Goal: Task Accomplishment & Management: Complete application form

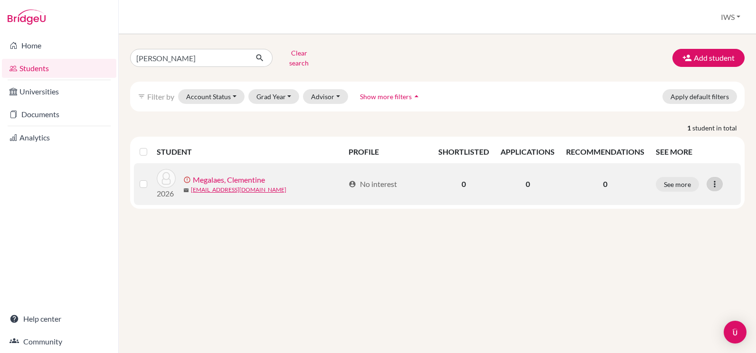
click at [709, 177] on div at bounding box center [715, 184] width 16 height 14
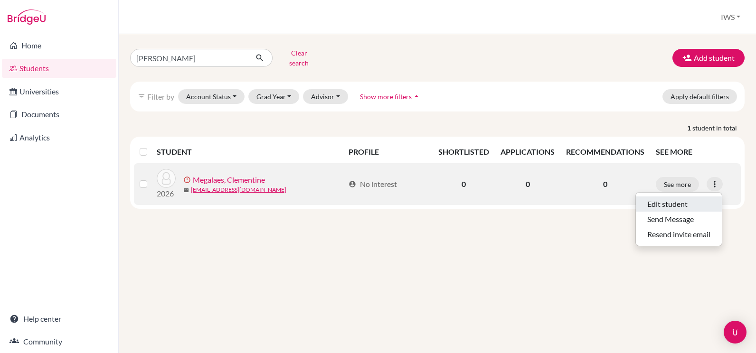
click at [692, 197] on button "Edit student" at bounding box center [679, 204] width 86 height 15
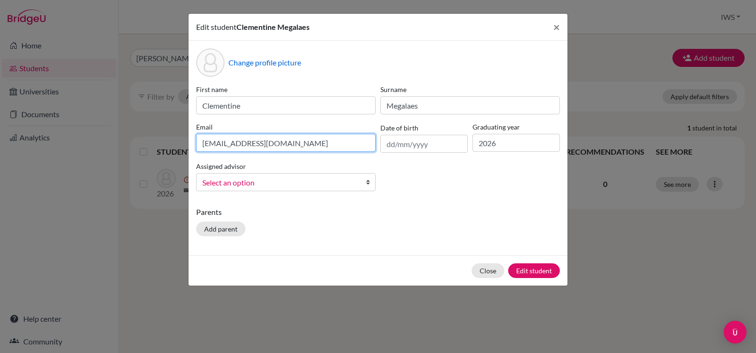
drag, startPoint x: 318, startPoint y: 139, endPoint x: 198, endPoint y: 139, distance: 120.1
click at [198, 139] on input "[EMAIL_ADDRESS][DOMAIN_NAME]" at bounding box center [285, 143] width 179 height 18
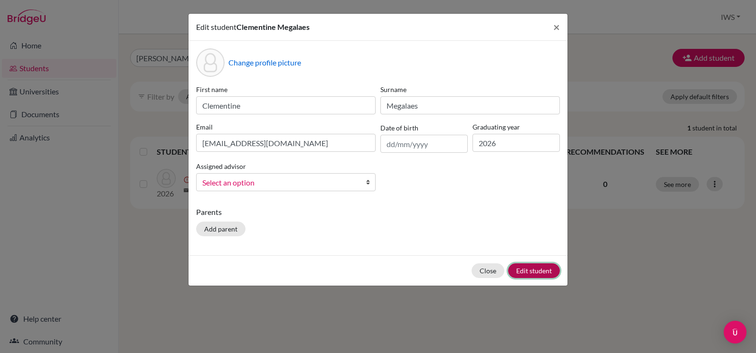
click at [533, 268] on button "Edit student" at bounding box center [534, 271] width 52 height 15
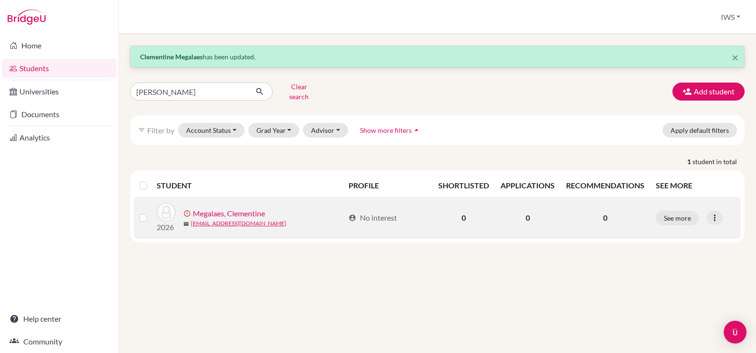
click at [235, 208] on link "Megalaes, Clementine" at bounding box center [229, 213] width 72 height 11
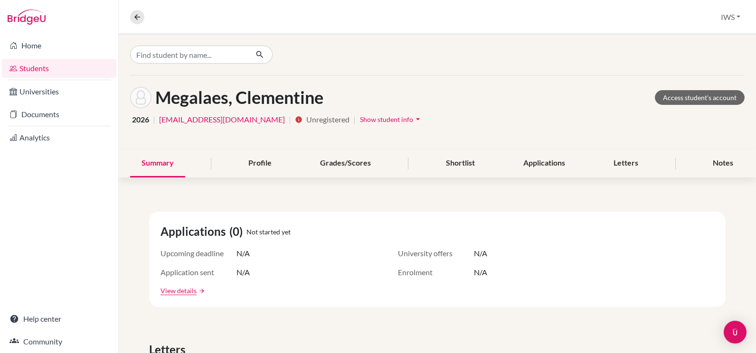
click at [413, 120] on icon "arrow_drop_down" at bounding box center [417, 118] width 9 height 9
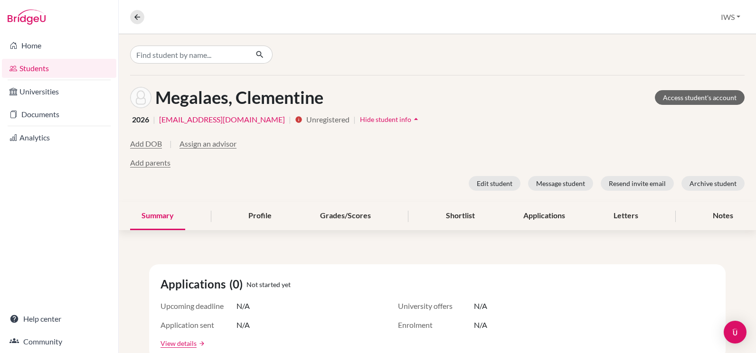
click at [411, 120] on icon "arrow_drop_up" at bounding box center [415, 118] width 9 height 9
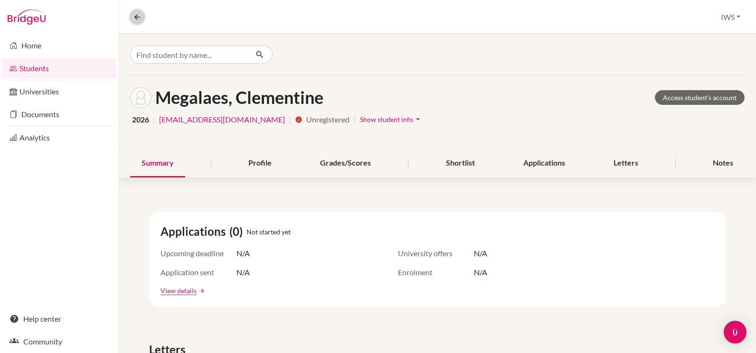
click at [143, 17] on button at bounding box center [137, 17] width 14 height 14
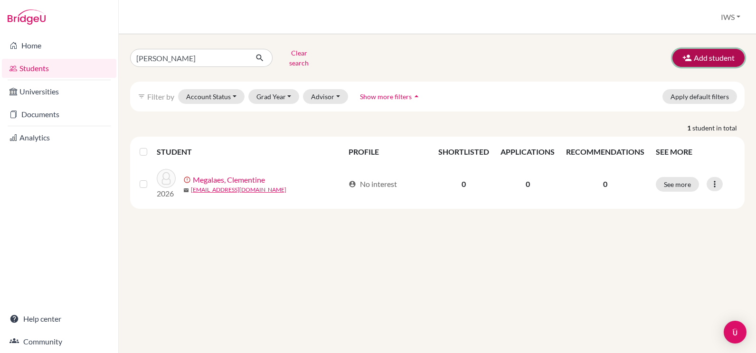
click at [695, 52] on button "Add student" at bounding box center [708, 58] width 72 height 18
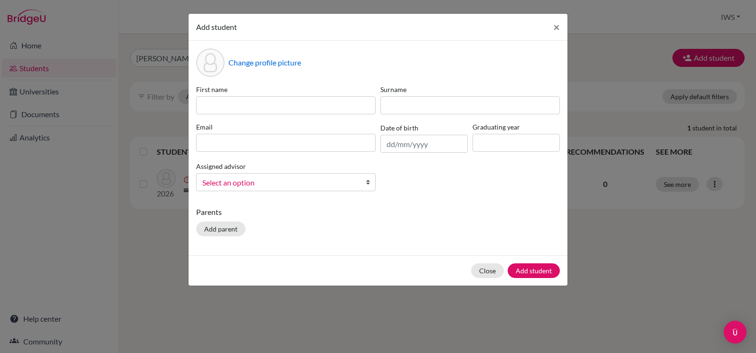
click at [315, 96] on div "First name" at bounding box center [286, 100] width 184 height 30
click at [312, 104] on input at bounding box center [285, 105] width 179 height 18
paste input "clementine.magalhaes"
drag, startPoint x: 310, startPoint y: 105, endPoint x: 239, endPoint y: 103, distance: 71.2
click at [239, 103] on input "clementine.magalhaes" at bounding box center [285, 105] width 179 height 18
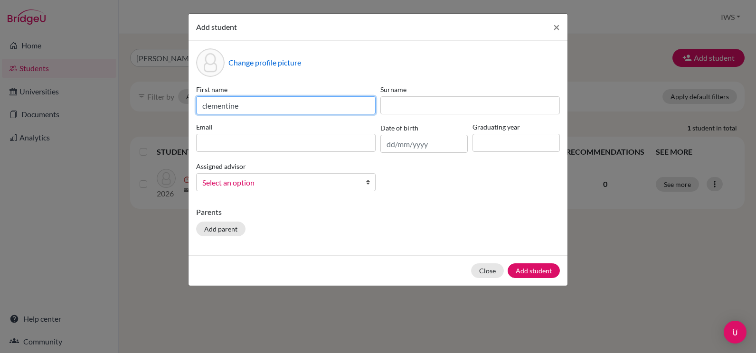
type input "clementine"
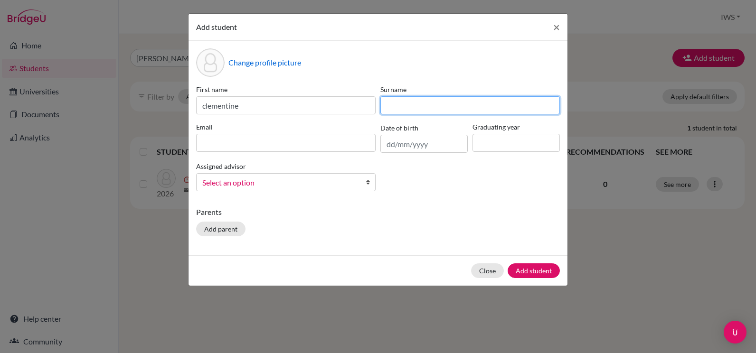
click at [401, 96] on input at bounding box center [469, 105] width 179 height 18
paste input "clementine.magalhaes"
drag, startPoint x: 425, startPoint y: 106, endPoint x: 367, endPoint y: 108, distance: 58.0
click at [367, 108] on div "First name [PERSON_NAME] [PERSON_NAME].[PERSON_NAME] Email Date of birth Gradua…" at bounding box center [378, 142] width 368 height 114
type input "magalhaes"
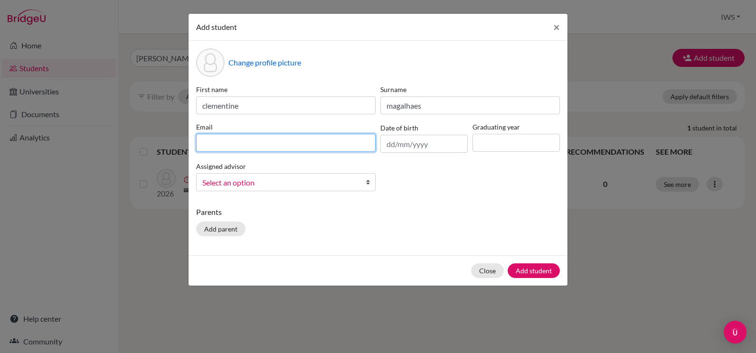
click at [306, 137] on input at bounding box center [285, 143] width 179 height 18
paste input "clementine.magalhaes"
type input "[EMAIL_ADDRESS][DOMAIN_NAME]"
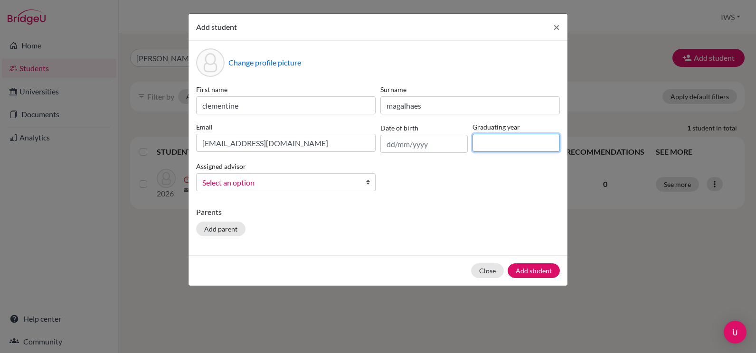
click at [491, 137] on input at bounding box center [515, 143] width 87 height 18
type input "2026"
click at [449, 183] on div "First name [PERSON_NAME] [PERSON_NAME] Email [PERSON_NAME][EMAIL_ADDRESS][PERSO…" at bounding box center [378, 142] width 368 height 114
click at [538, 267] on button "Add student" at bounding box center [534, 271] width 52 height 15
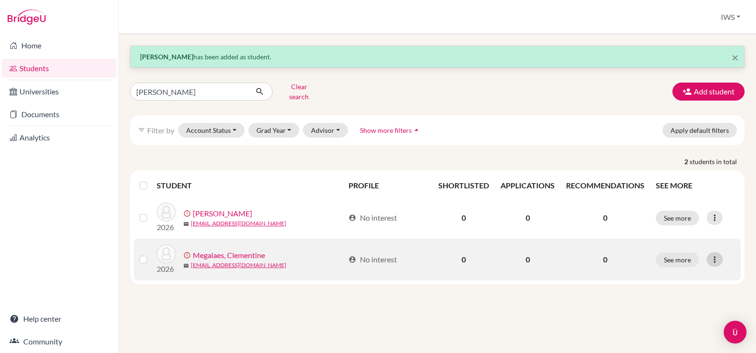
click at [716, 255] on icon at bounding box center [714, 259] width 9 height 9
click at [675, 272] on button "Edit student" at bounding box center [679, 279] width 86 height 15
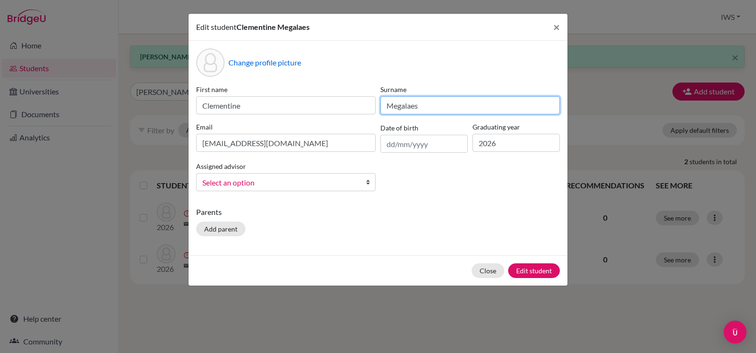
drag, startPoint x: 479, startPoint y: 106, endPoint x: 331, endPoint y: 103, distance: 147.7
click at [331, 103] on div "First name [PERSON_NAME] Surname Megalaes Email [EMAIL_ADDRESS][DOMAIN_NAME] Da…" at bounding box center [378, 142] width 368 height 114
paste input "clementine.magalh"
drag, startPoint x: 425, startPoint y: 109, endPoint x: 275, endPoint y: 108, distance: 150.0
click at [275, 108] on div "First name [PERSON_NAME] Surname [PERSON_NAME].[PERSON_NAME] Email [EMAIL_ADDRE…" at bounding box center [378, 142] width 368 height 114
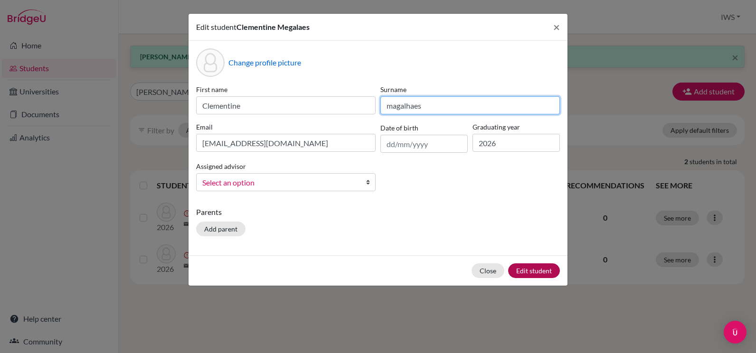
type input "magalhaes"
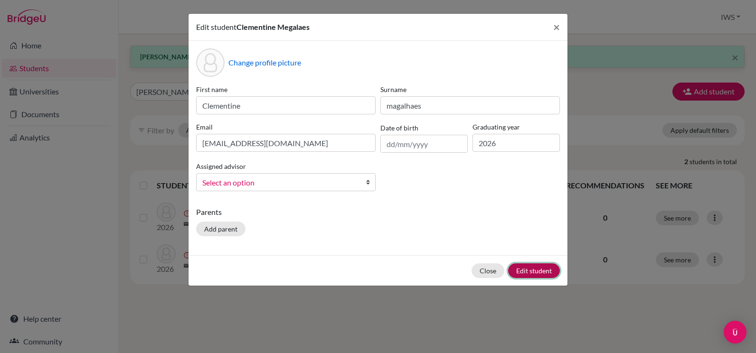
click at [547, 264] on button "Edit student" at bounding box center [534, 271] width 52 height 15
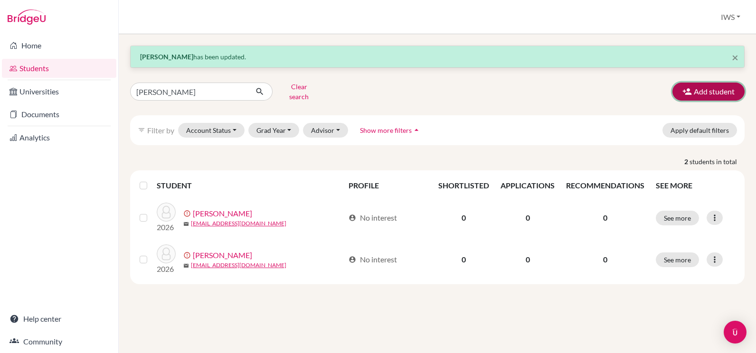
click at [692, 94] on button "Add student" at bounding box center [708, 92] width 72 height 18
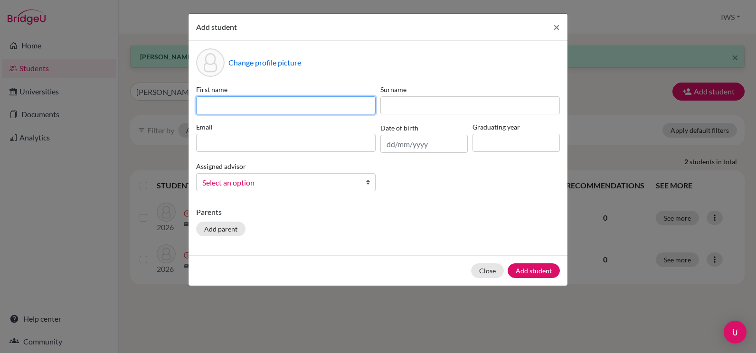
click at [251, 99] on input at bounding box center [285, 105] width 179 height 18
paste input "[PERSON_NAME]"
drag, startPoint x: 270, startPoint y: 111, endPoint x: 226, endPoint y: 112, distance: 43.7
click at [226, 112] on input "[PERSON_NAME]" at bounding box center [285, 105] width 179 height 18
type input "Nikoss"
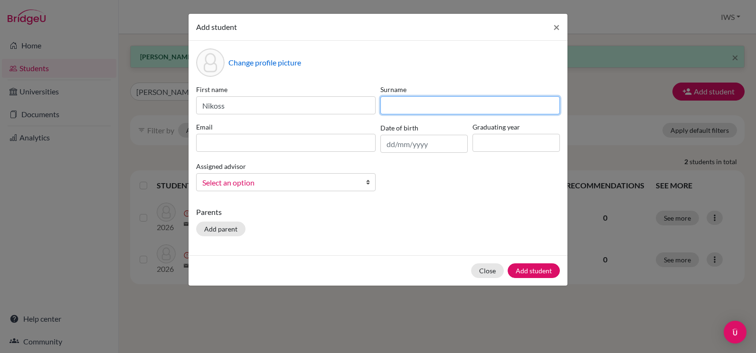
click at [463, 103] on input at bounding box center [469, 105] width 179 height 18
paste input "Veinbergs"
type input "Veinbergs"
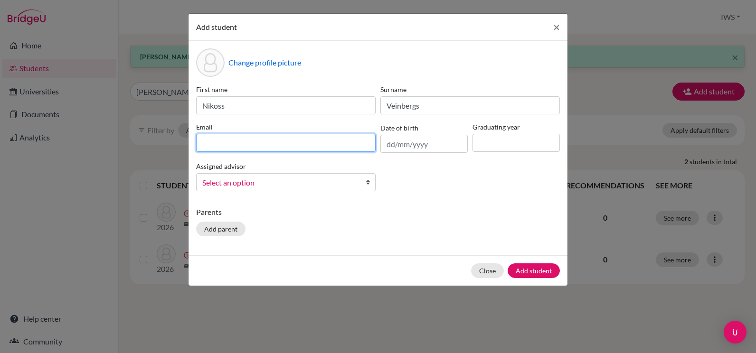
click at [280, 146] on input at bounding box center [285, 143] width 179 height 18
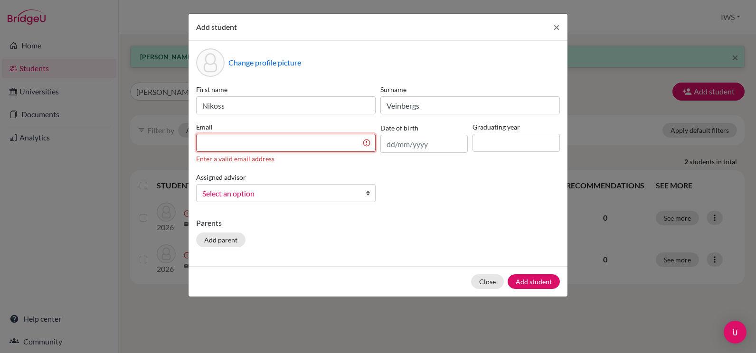
click at [290, 147] on input at bounding box center [285, 143] width 179 height 18
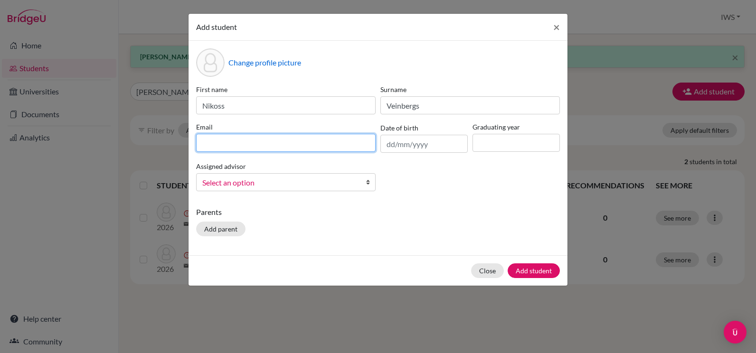
paste input "[EMAIL_ADDRESS][DOMAIN_NAME]"
type input "[EMAIL_ADDRESS][DOMAIN_NAME]"
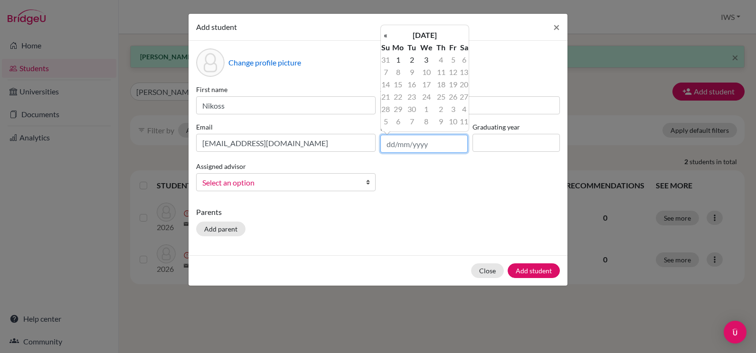
click at [413, 147] on input "text" at bounding box center [423, 144] width 87 height 18
type input "[DATE]"
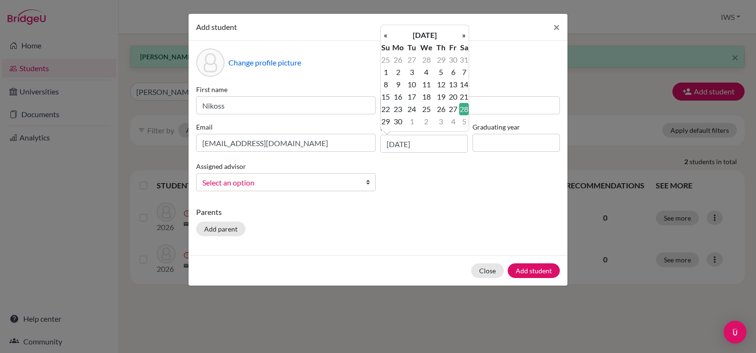
click at [464, 106] on td "28" at bounding box center [463, 109] width 9 height 12
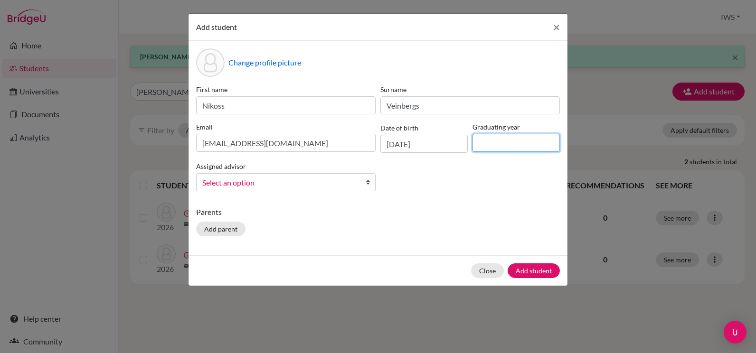
click at [488, 144] on input at bounding box center [515, 143] width 87 height 18
type input "2026"
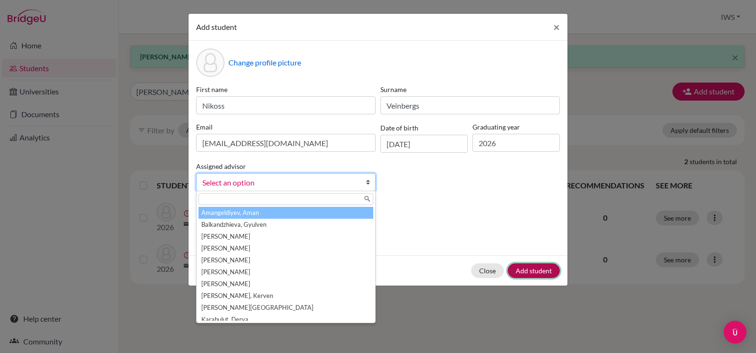
click at [524, 266] on button "Add student" at bounding box center [534, 271] width 52 height 15
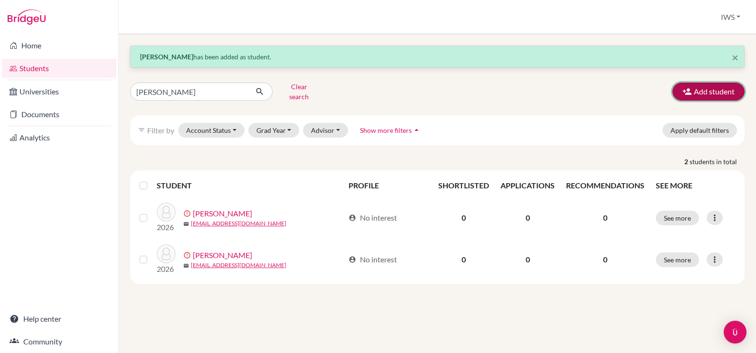
click at [684, 83] on button "Add student" at bounding box center [708, 92] width 72 height 18
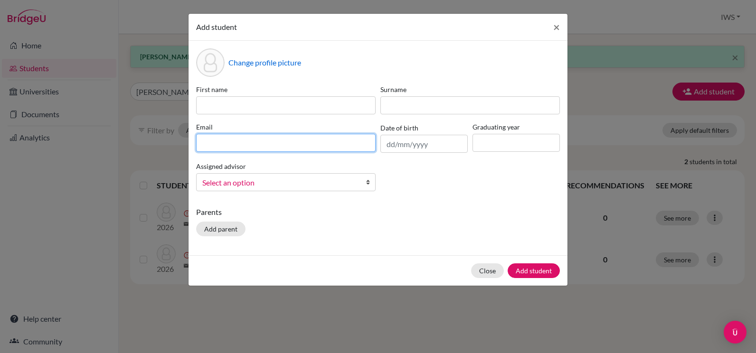
click at [241, 147] on input at bounding box center [285, 143] width 179 height 18
paste input "[EMAIL_ADDRESS][DOMAIN_NAME]"
type input "[EMAIL_ADDRESS][DOMAIN_NAME]"
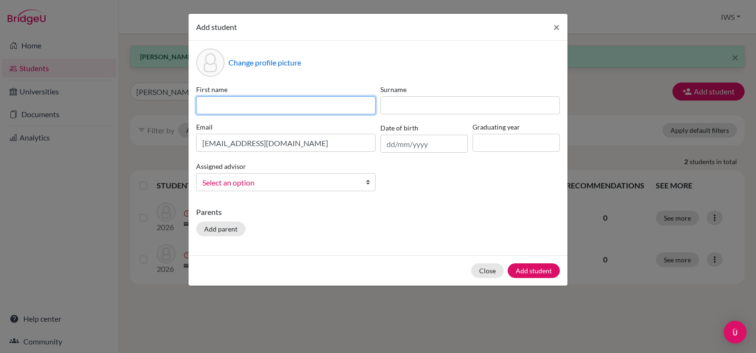
click at [235, 106] on input at bounding box center [285, 105] width 179 height 18
paste input "Hina"
type input "Hina"
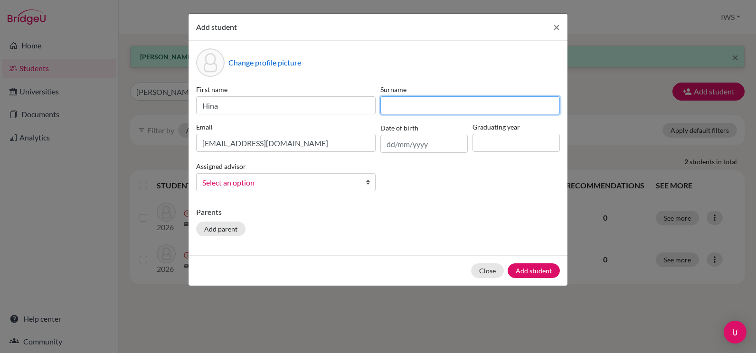
click at [419, 110] on input at bounding box center [469, 105] width 179 height 18
paste input "[PERSON_NAME]"
type input "[PERSON_NAME]"
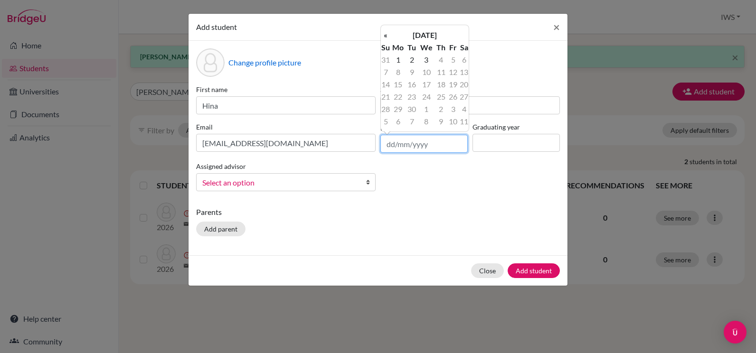
click at [429, 139] on input "text" at bounding box center [423, 144] width 87 height 18
type input "[DATE]"
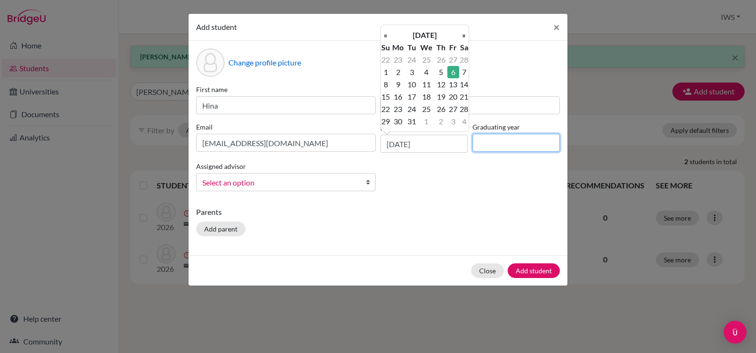
click at [510, 146] on input at bounding box center [515, 143] width 87 height 18
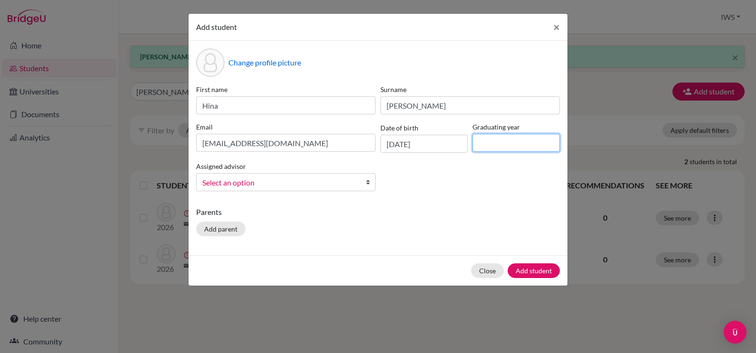
type input "2026"
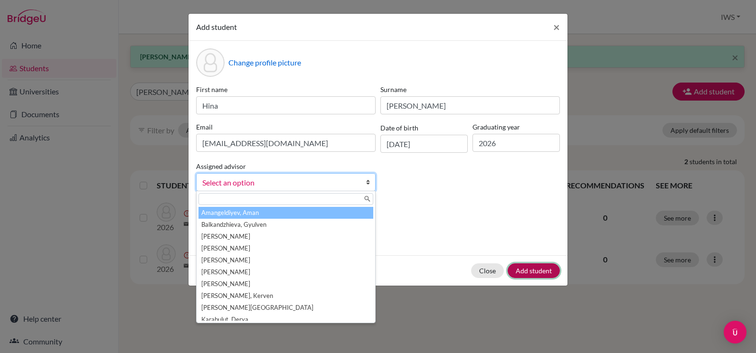
click at [525, 272] on button "Add student" at bounding box center [534, 271] width 52 height 15
